Goal: Task Accomplishment & Management: Manage account settings

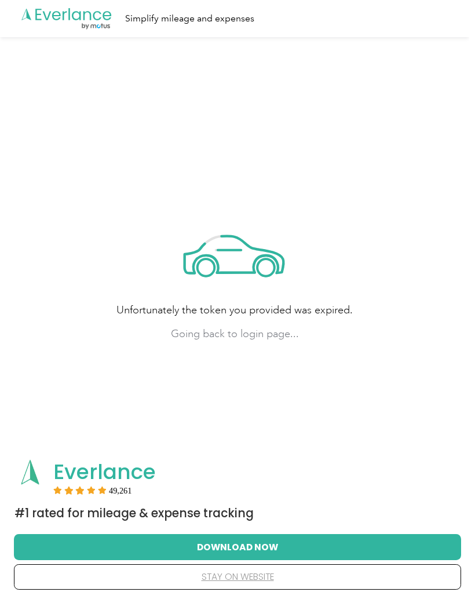
click at [244, 589] on button "stay on website" at bounding box center [237, 577] width 410 height 24
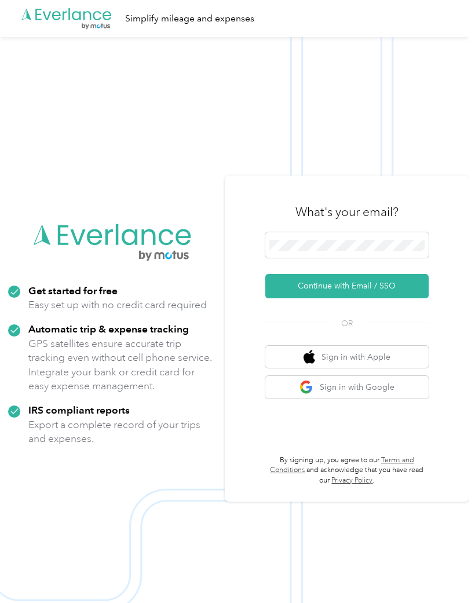
click at [345, 262] on div at bounding box center [346, 247] width 163 height 30
click at [359, 232] on div "What's your email?" at bounding box center [346, 212] width 163 height 41
click at [383, 283] on button "Continue with Email / SSO" at bounding box center [346, 286] width 163 height 24
click at [375, 296] on button "Continue with Email / SSO" at bounding box center [346, 286] width 163 height 24
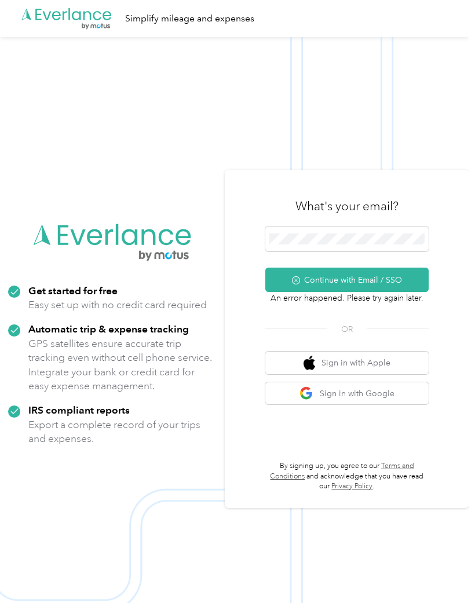
click at [362, 292] on button "Continue with Email / SSO" at bounding box center [346, 280] width 163 height 24
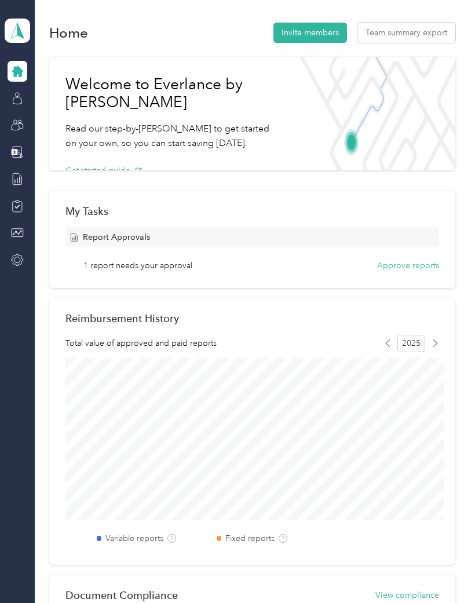
click at [429, 262] on button "Approve reports" at bounding box center [408, 265] width 62 height 12
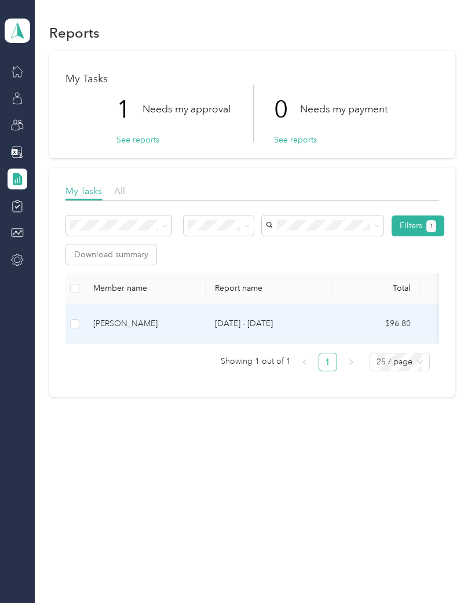
click at [136, 320] on div "[PERSON_NAME]" at bounding box center [144, 323] width 103 height 13
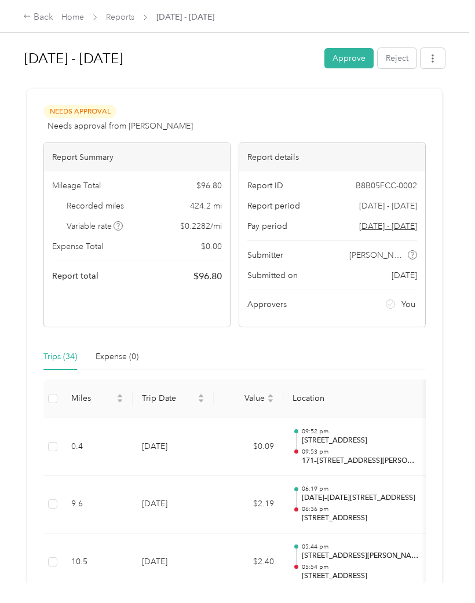
click at [353, 56] on button "Approve" at bounding box center [348, 58] width 49 height 20
